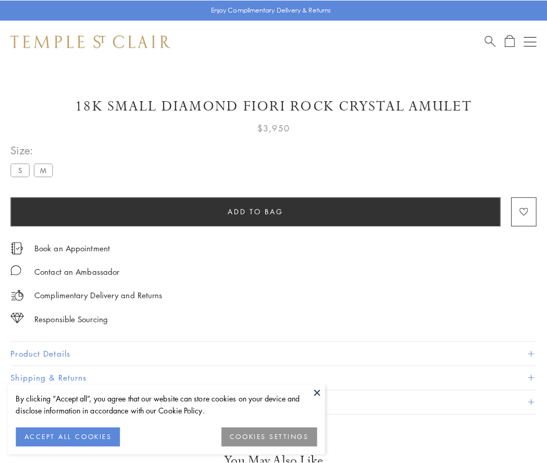
scroll to position [14, 0]
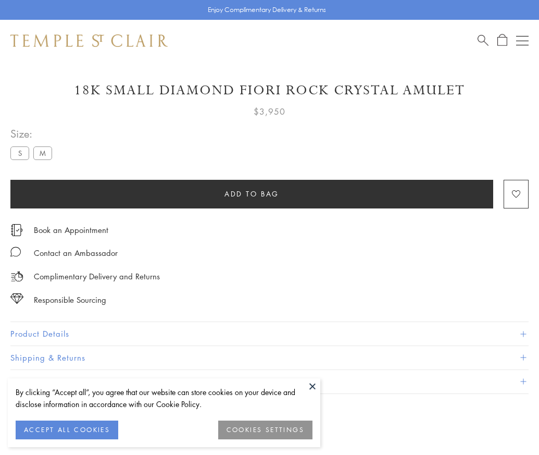
click at [252, 193] on span "Add to bag" at bounding box center [252, 193] width 55 height 11
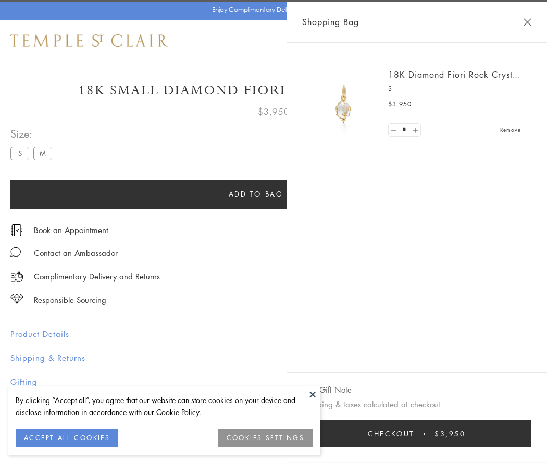
click at [511, 434] on button "Checkout $3,950" at bounding box center [416, 433] width 229 height 27
